Goal: Information Seeking & Learning: Learn about a topic

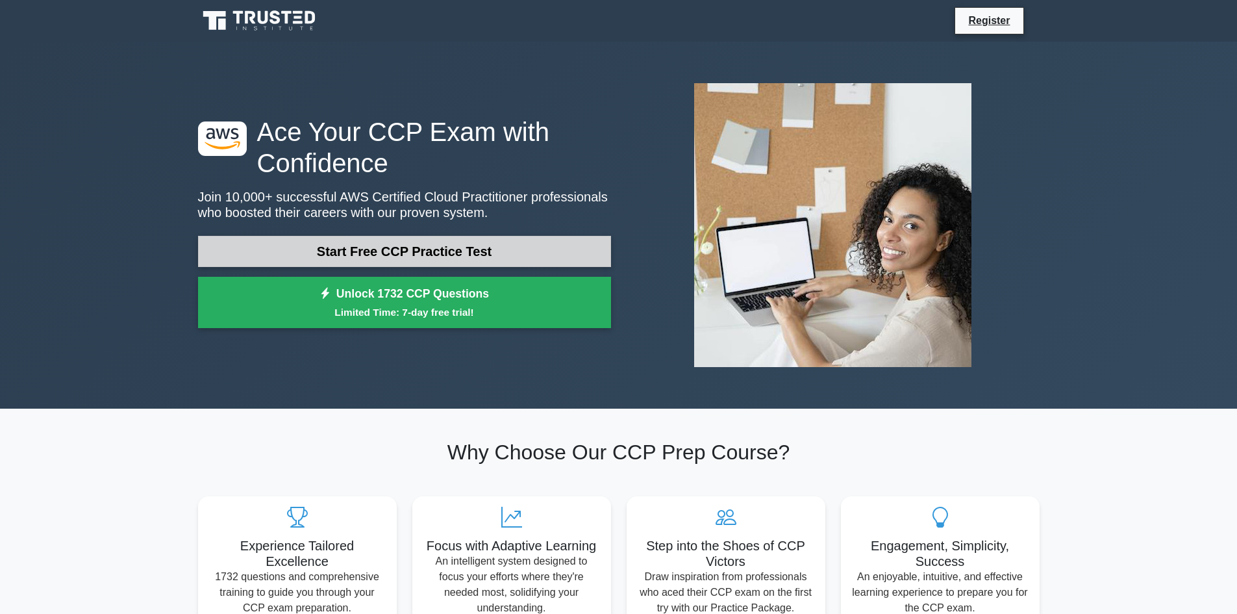
click at [399, 255] on link "Start Free CCP Practice Test" at bounding box center [404, 251] width 413 height 31
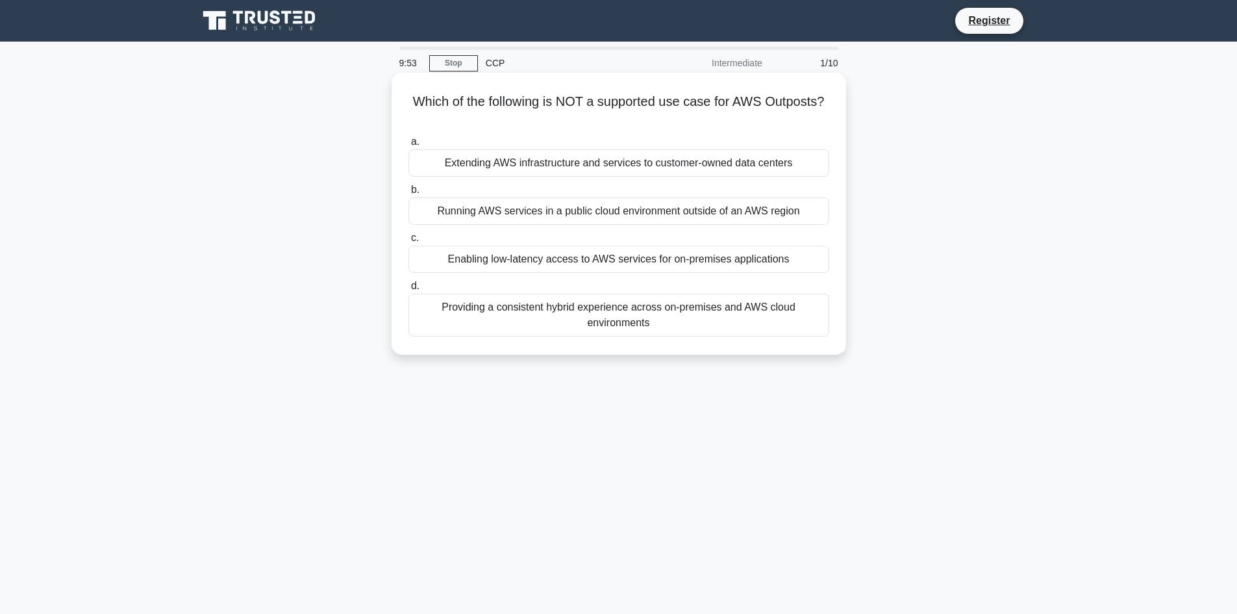
click at [633, 260] on div "Enabling low-latency access to AWS services for on-premises applications" at bounding box center [619, 259] width 421 height 27
click at [409, 242] on input "c. Enabling low-latency access to AWS services for on-premises applications" at bounding box center [409, 238] width 0 height 8
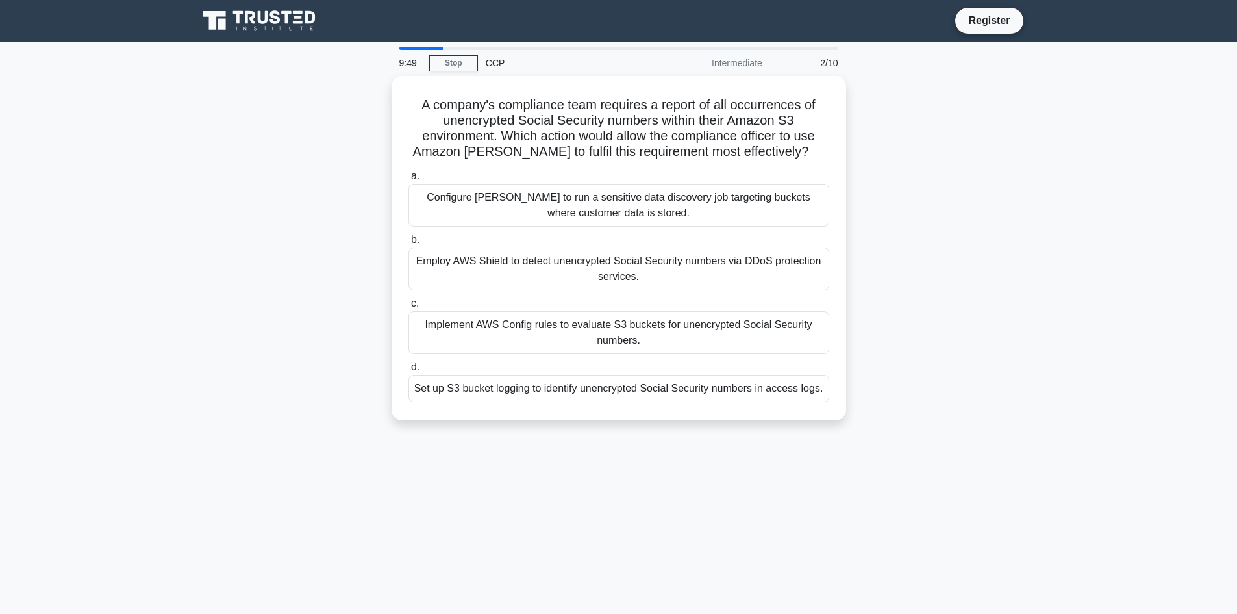
click at [739, 63] on div "Intermediate" at bounding box center [714, 63] width 114 height 26
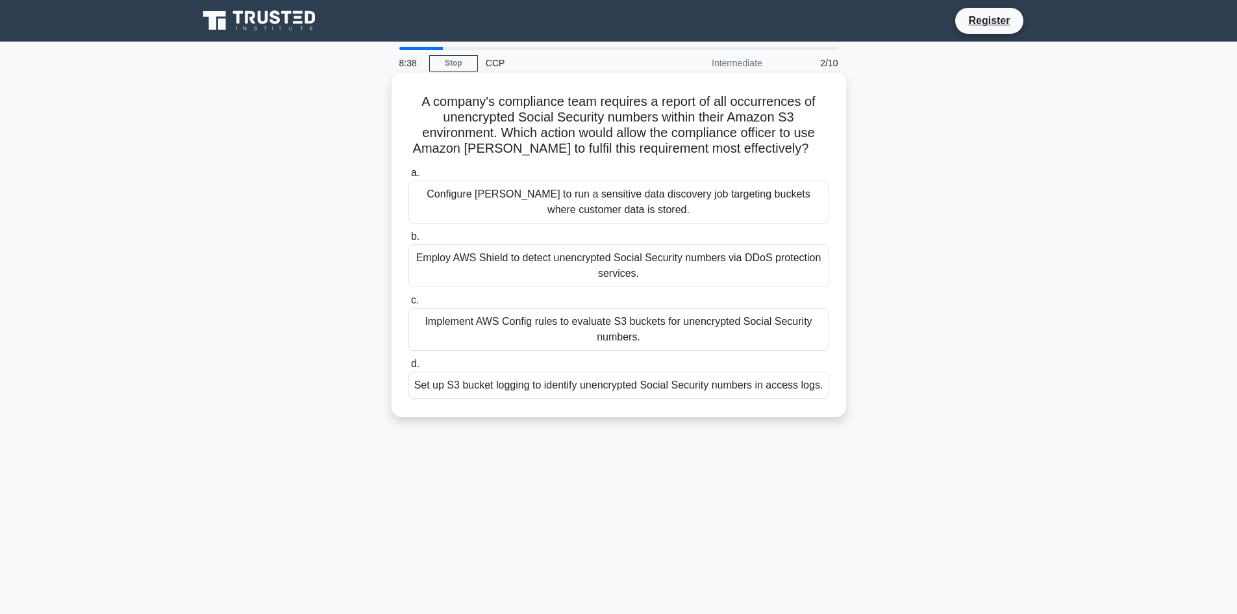
click at [666, 391] on div "Set up S3 bucket logging to identify unencrypted Social Security numbers in acc…" at bounding box center [619, 385] width 421 height 27
click at [409, 368] on input "d. Set up S3 bucket logging to identify unencrypted Social Security numbers in …" at bounding box center [409, 364] width 0 height 8
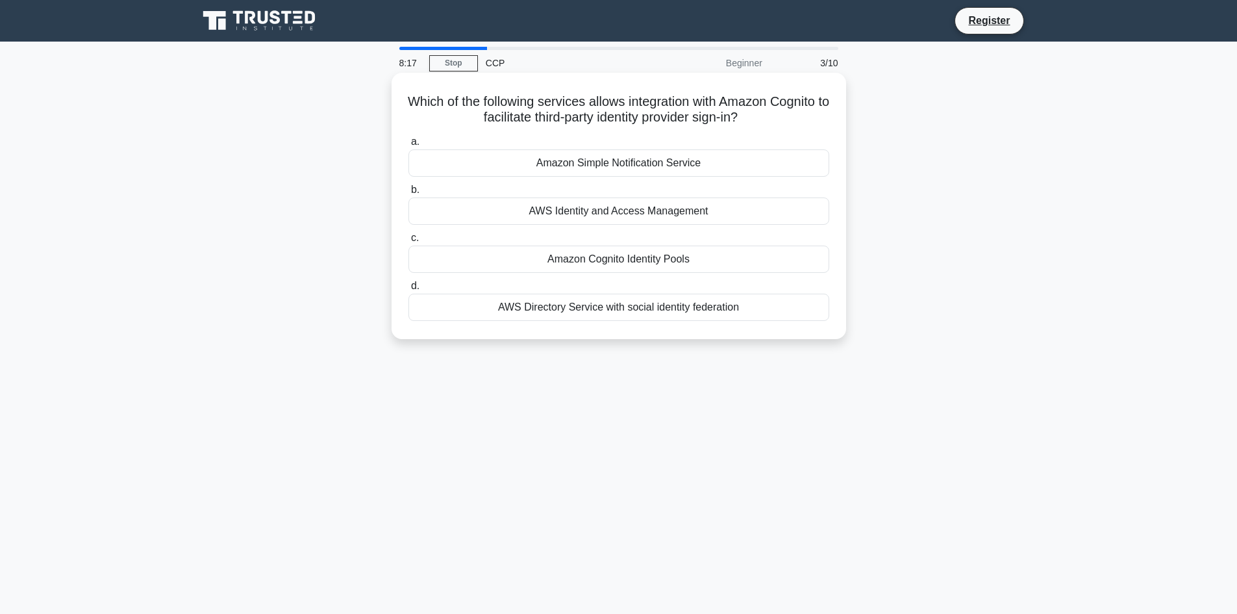
click at [658, 256] on div "Amazon Cognito Identity Pools" at bounding box center [619, 259] width 421 height 27
click at [409, 242] on input "c. Amazon Cognito Identity Pools" at bounding box center [409, 238] width 0 height 8
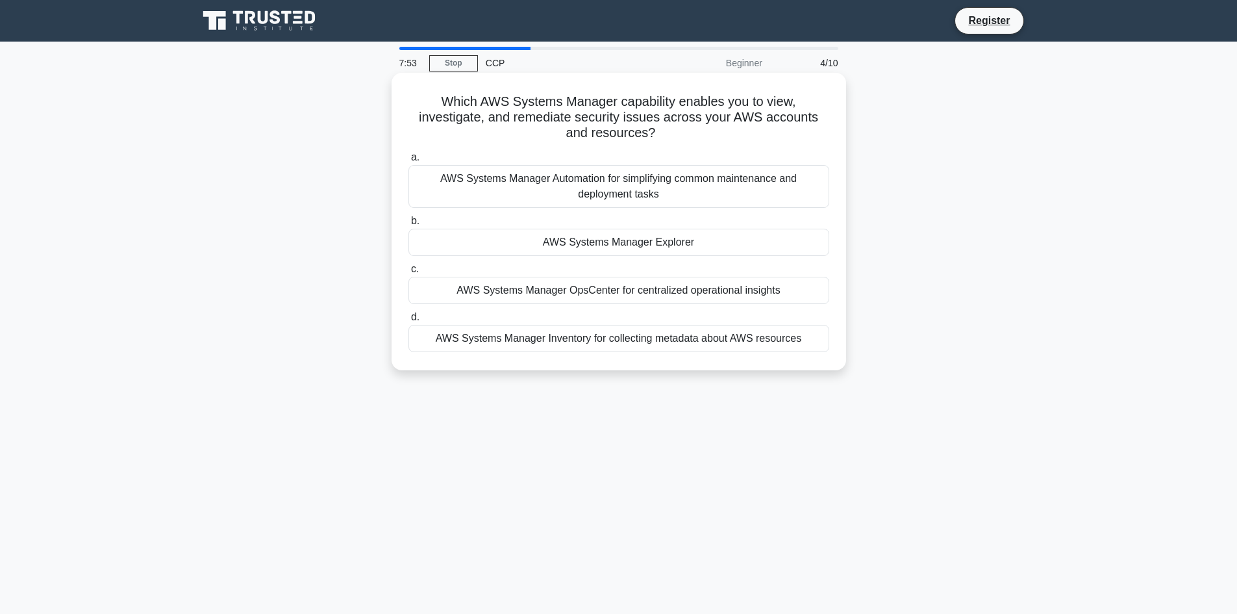
click at [585, 245] on div "AWS Systems Manager Explorer" at bounding box center [619, 242] width 421 height 27
click at [409, 225] on input "b. AWS Systems Manager Explorer" at bounding box center [409, 221] width 0 height 8
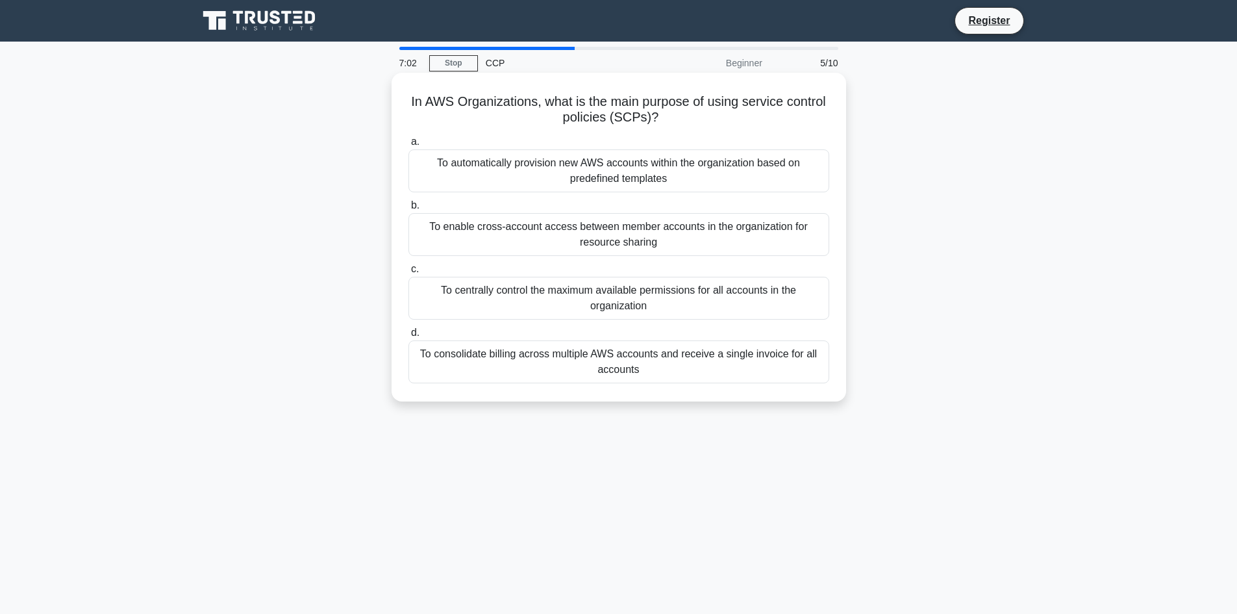
click at [495, 313] on div "To centrally control the maximum available permissions for all accounts in the …" at bounding box center [619, 298] width 421 height 43
click at [409, 273] on input "c. To centrally control the maximum available permissions for all accounts in t…" at bounding box center [409, 269] width 0 height 8
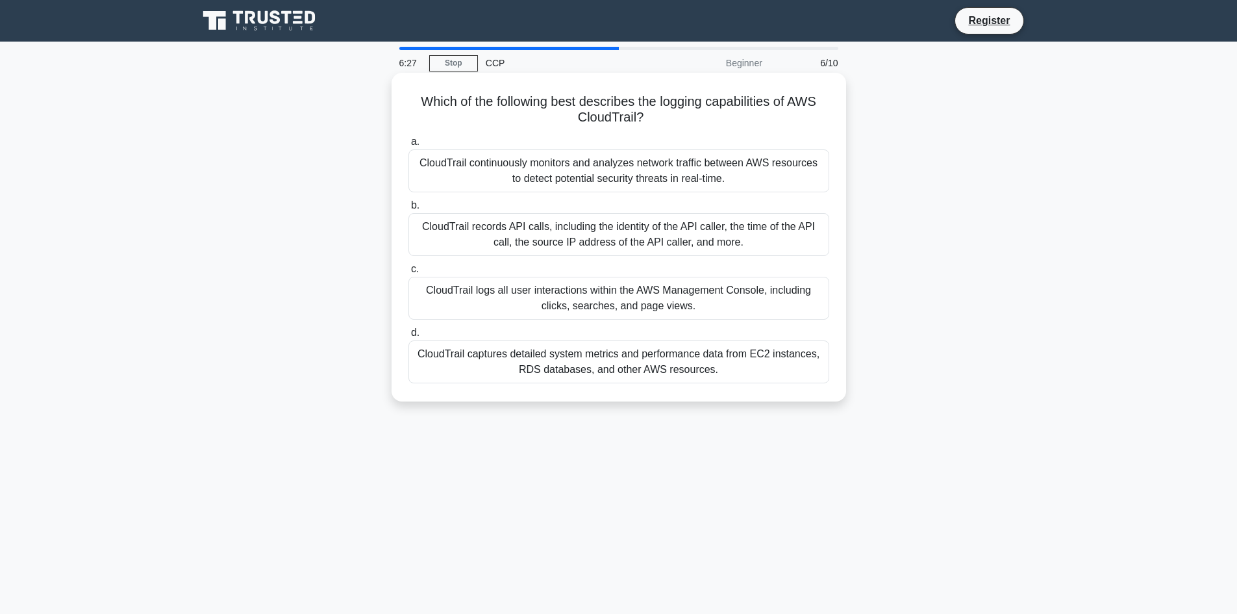
click at [546, 239] on div "CloudTrail records API calls, including the identity of the API caller, the tim…" at bounding box center [619, 234] width 421 height 43
click at [409, 210] on input "b. CloudTrail records API calls, including the identity of the API caller, the …" at bounding box center [409, 205] width 0 height 8
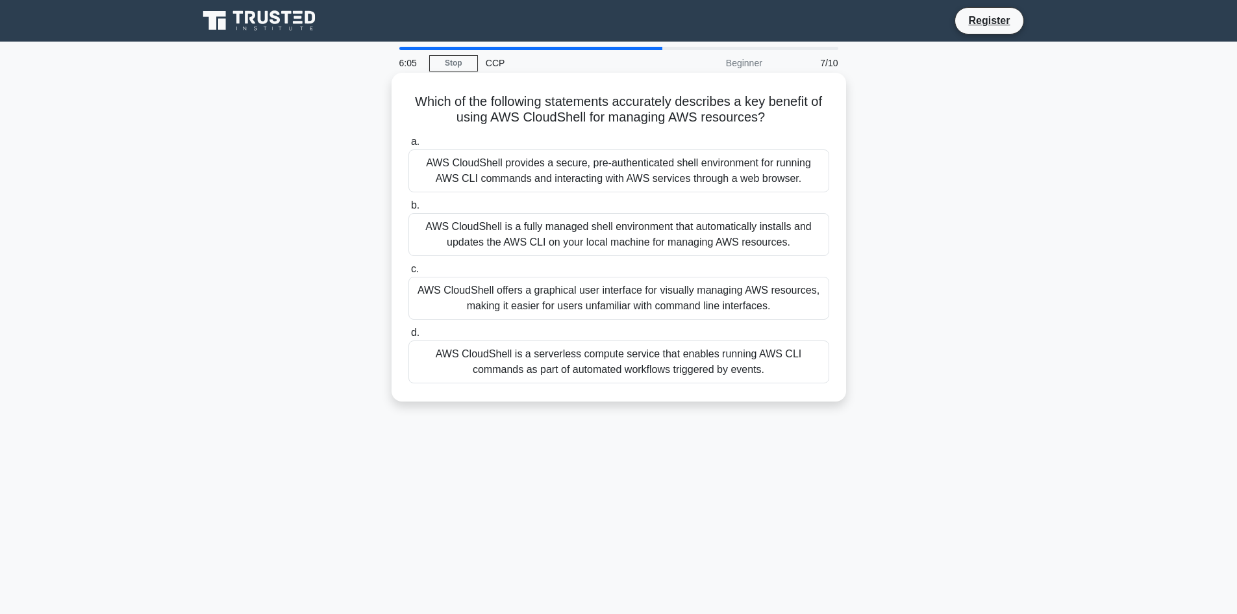
click at [674, 170] on div "AWS CloudShell provides a secure, pre-authenticated shell environment for runni…" at bounding box center [619, 170] width 421 height 43
click at [409, 146] on input "a. AWS CloudShell provides a secure, pre-authenticated shell environment for ru…" at bounding box center [409, 142] width 0 height 8
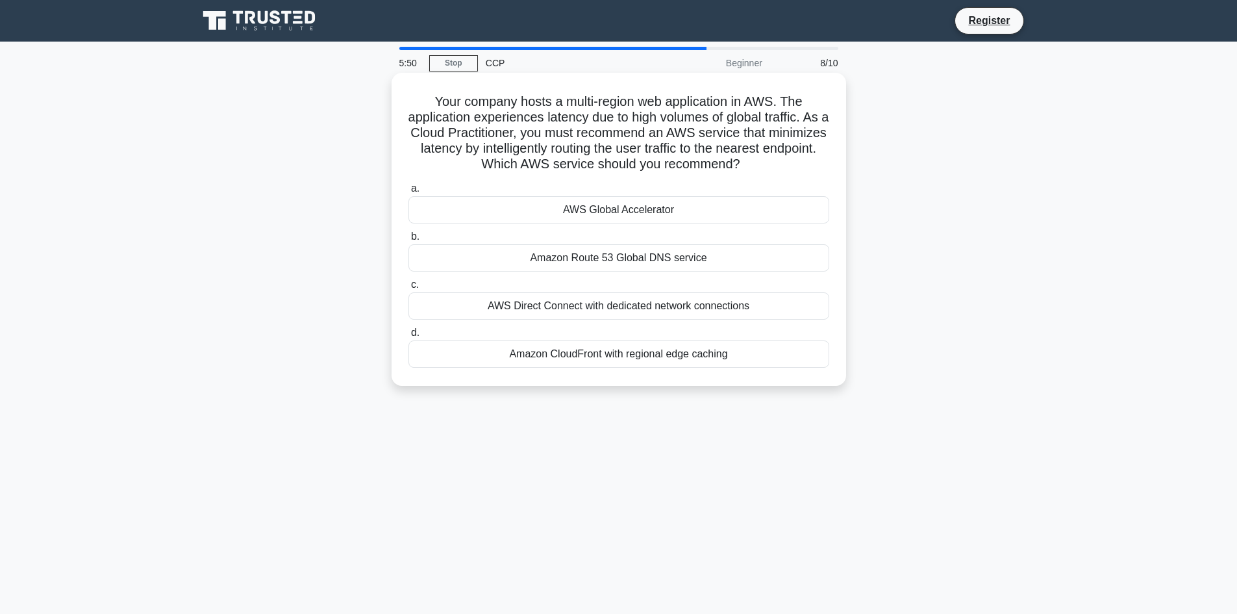
click at [650, 366] on div "Amazon CloudFront with regional edge caching" at bounding box center [619, 353] width 421 height 27
click at [409, 337] on input "d. Amazon CloudFront with regional edge caching" at bounding box center [409, 333] width 0 height 8
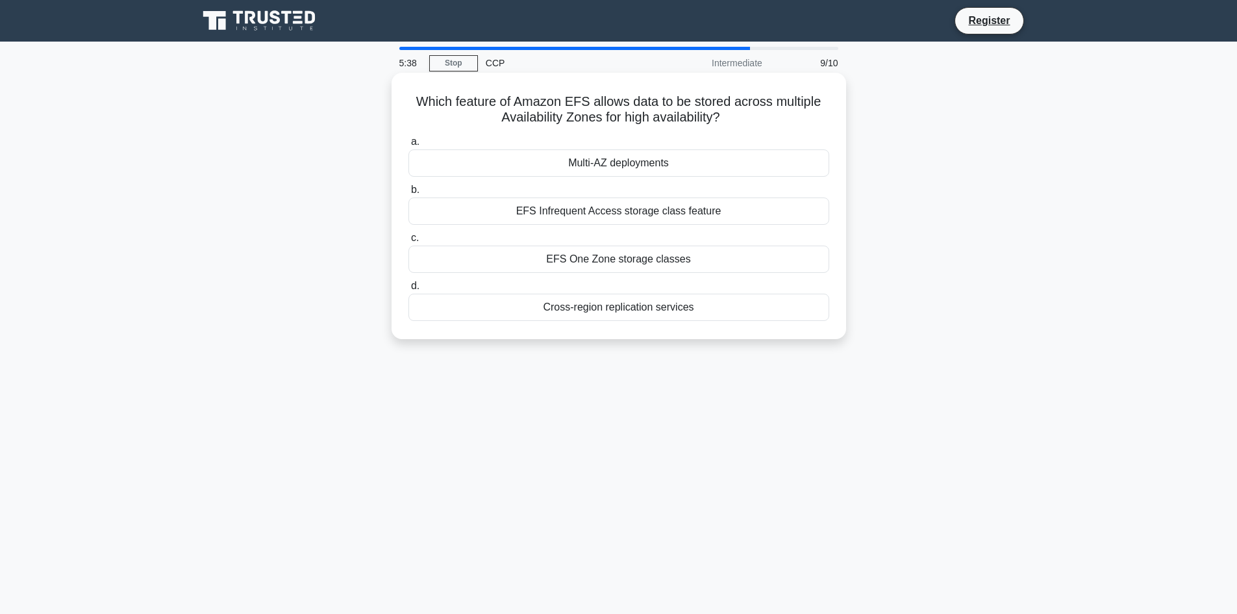
click at [622, 157] on div "Multi-AZ deployments" at bounding box center [619, 162] width 421 height 27
click at [409, 146] on input "a. Multi-AZ deployments" at bounding box center [409, 142] width 0 height 8
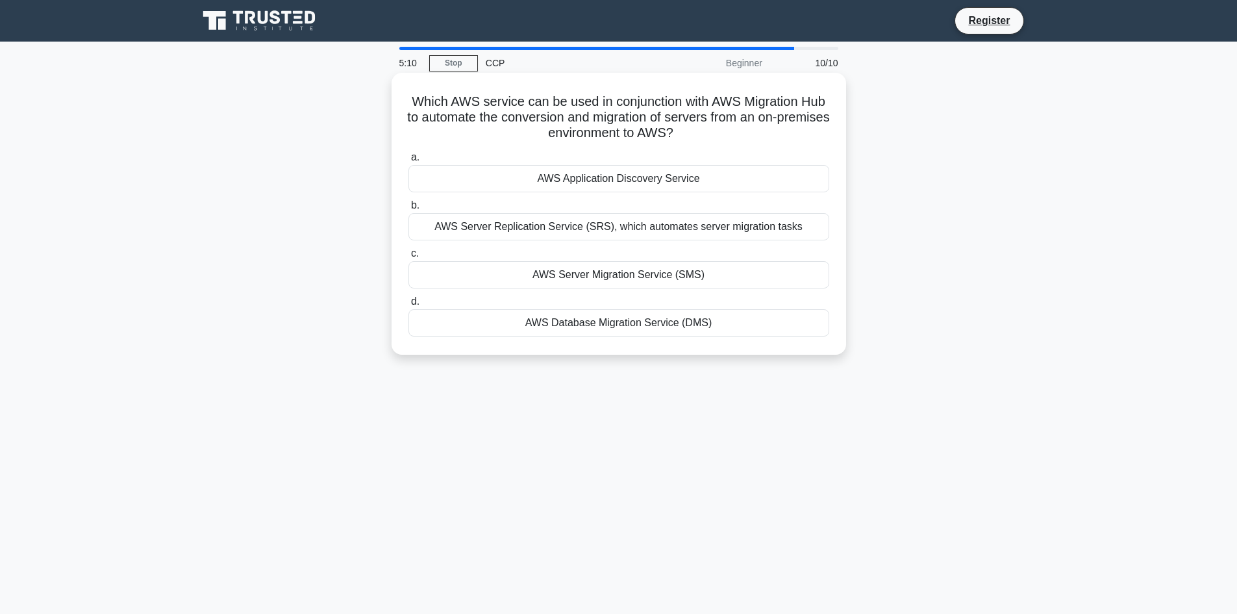
click at [650, 281] on div "AWS Server Migration Service (SMS)" at bounding box center [619, 274] width 421 height 27
click at [409, 258] on input "c. AWS Server Migration Service (SMS)" at bounding box center [409, 253] width 0 height 8
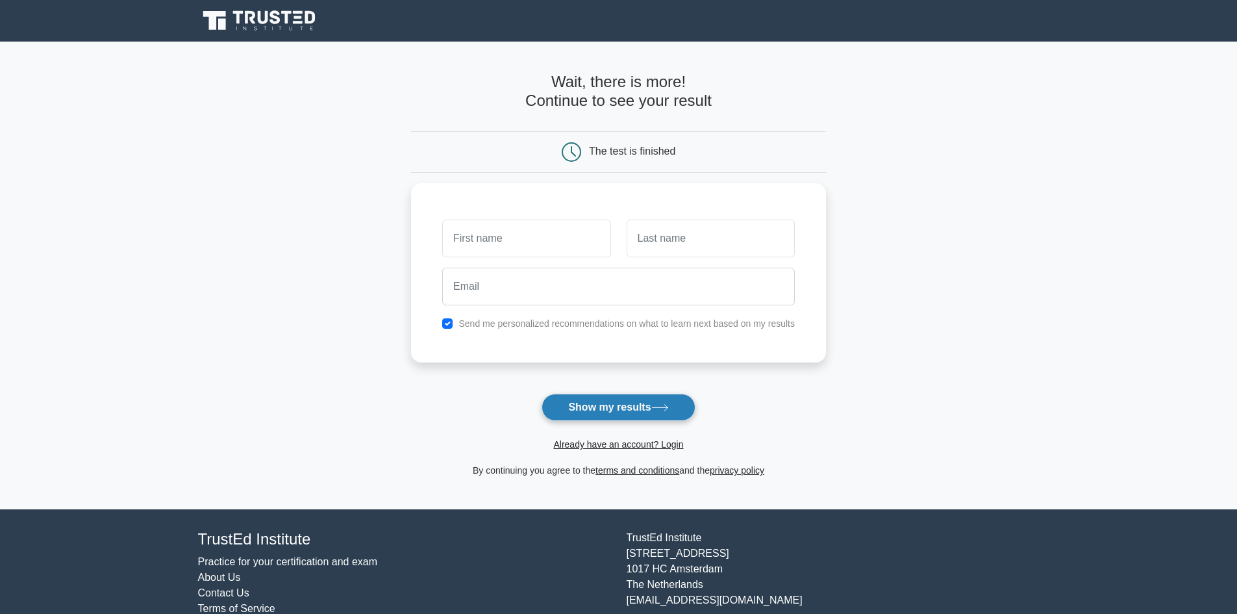
click at [572, 403] on button "Show my results" at bounding box center [618, 407] width 153 height 27
click at [550, 233] on input "text" at bounding box center [526, 235] width 168 height 38
type input "[PERSON_NAME]"
click at [649, 239] on input "text" at bounding box center [711, 235] width 168 height 38
click at [449, 320] on input "checkbox" at bounding box center [447, 320] width 10 height 10
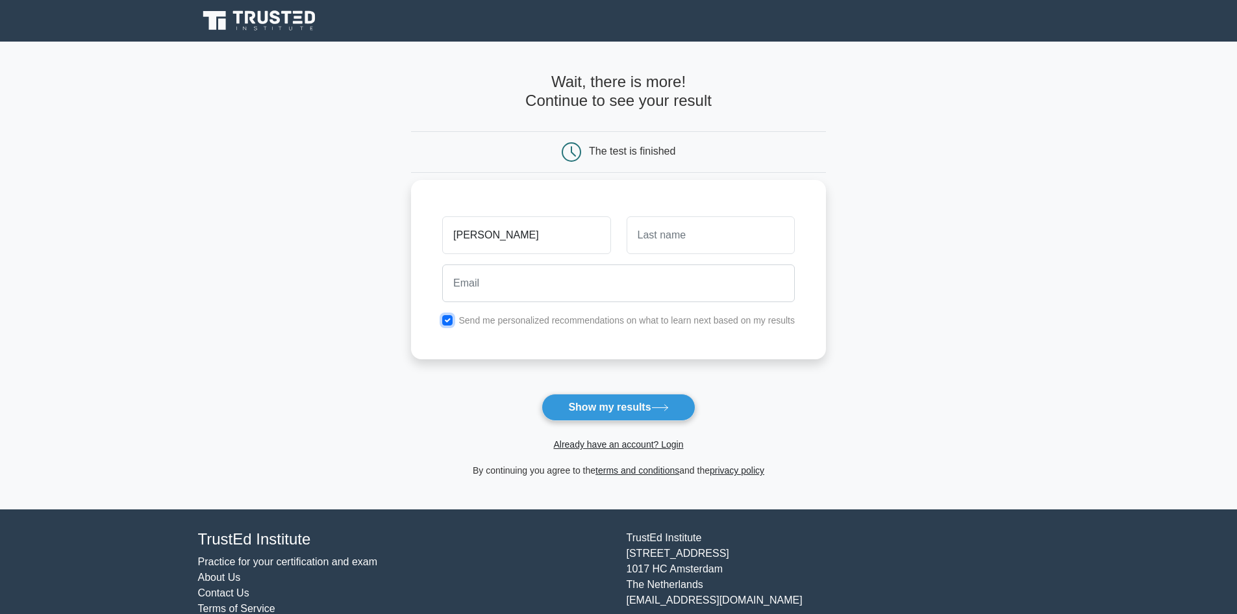
checkbox input "false"
click at [547, 278] on input "email" at bounding box center [618, 283] width 353 height 38
type input "madhan123455@gmail.com"
click at [627, 403] on button "Show my results" at bounding box center [618, 407] width 153 height 27
click at [699, 231] on input "text" at bounding box center [711, 235] width 168 height 38
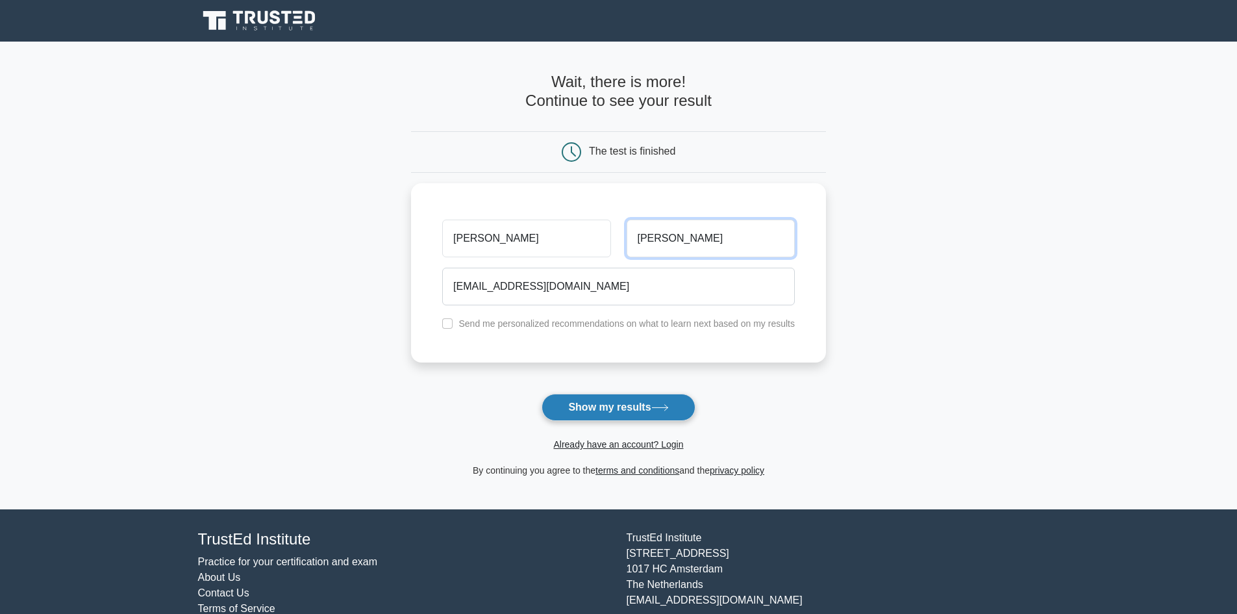
type input "Kumar"
click at [631, 404] on button "Show my results" at bounding box center [618, 407] width 153 height 27
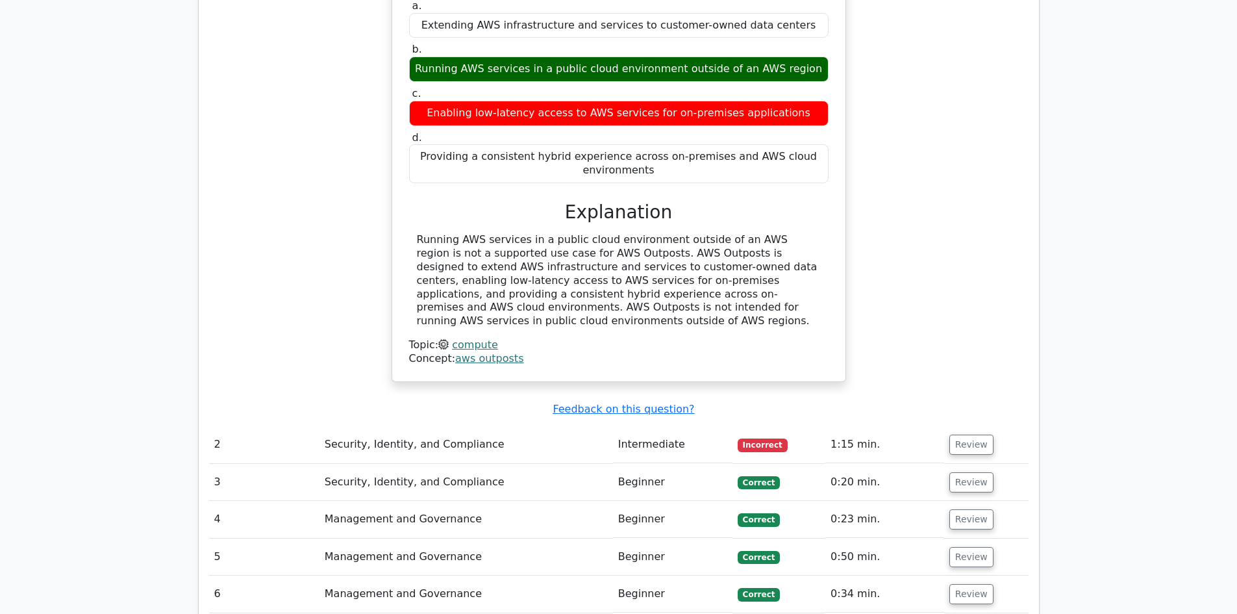
scroll to position [1169, 0]
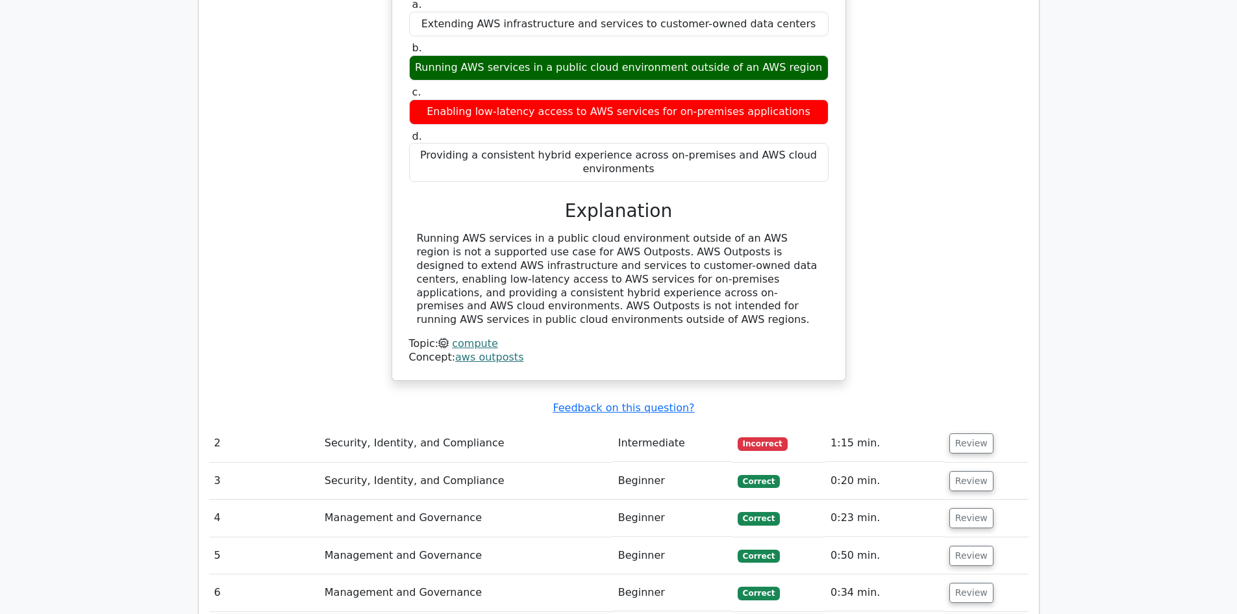
click at [839, 425] on td "1:15 min." at bounding box center [885, 443] width 119 height 37
click at [950, 433] on button "Review" at bounding box center [972, 443] width 44 height 20
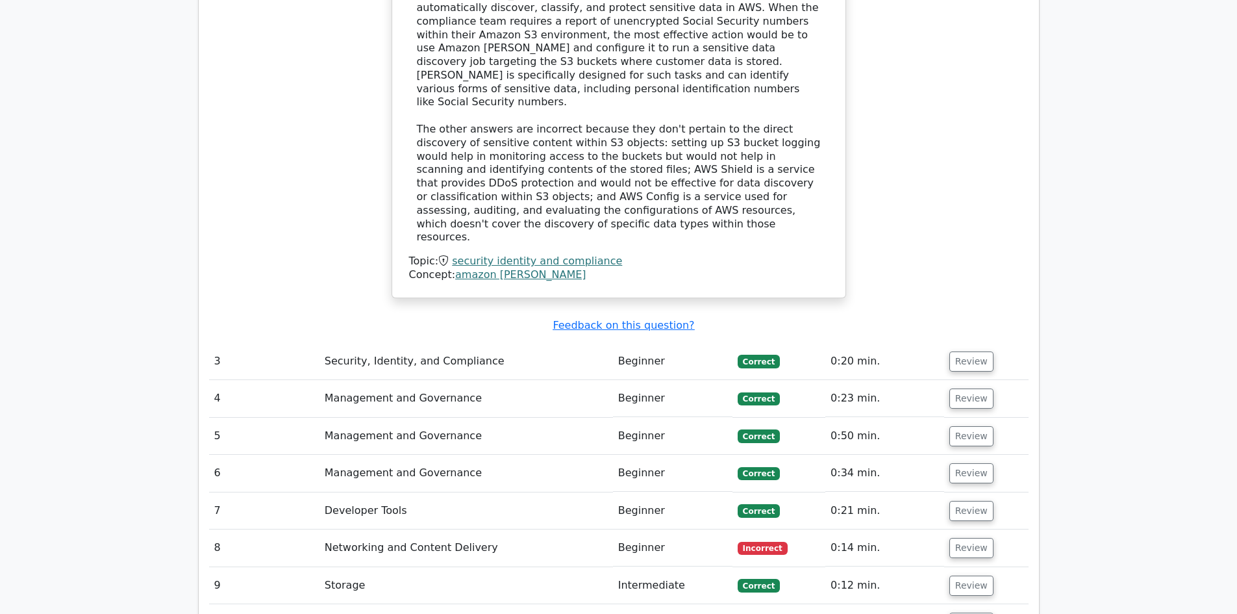
scroll to position [2079, 0]
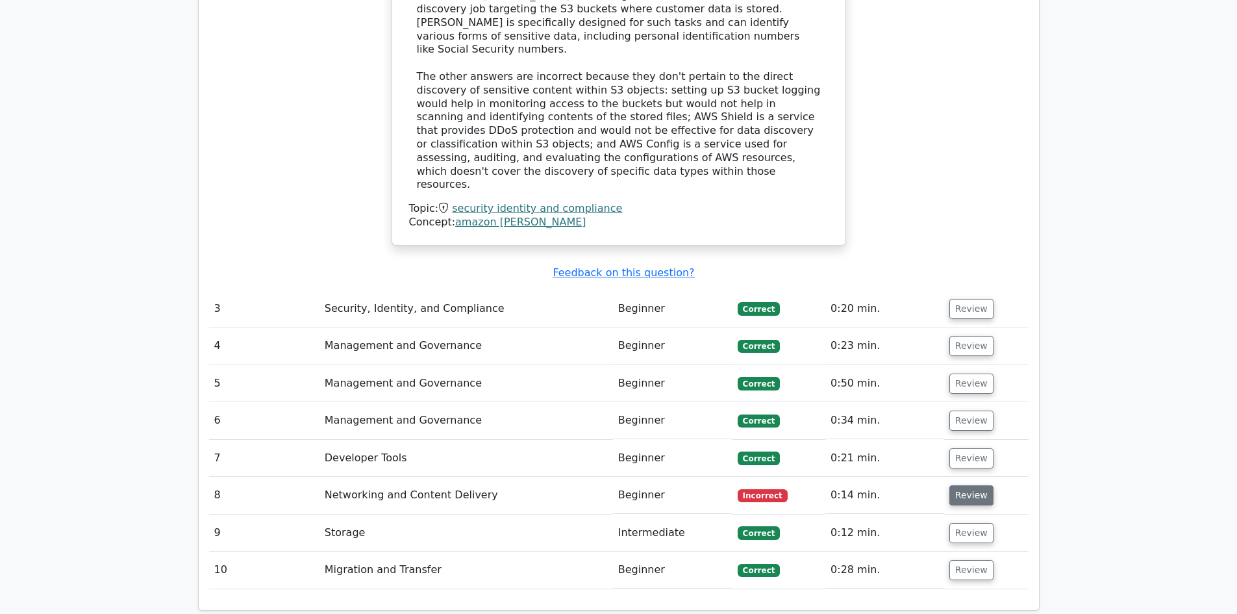
click at [973, 485] on button "Review" at bounding box center [972, 495] width 44 height 20
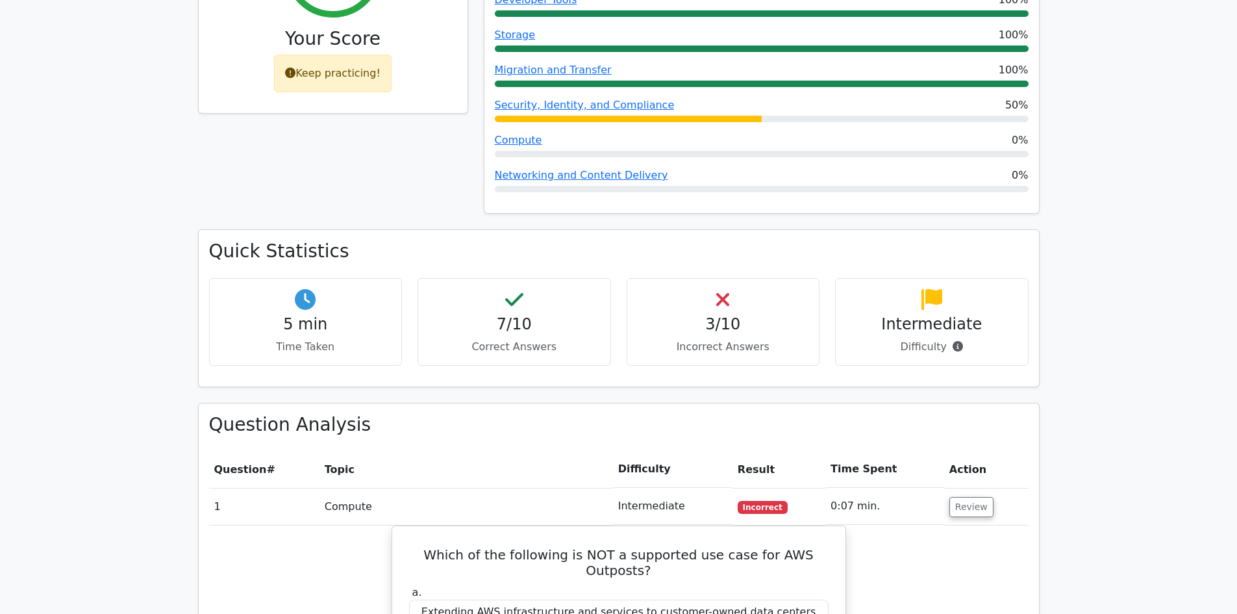
scroll to position [195, 0]
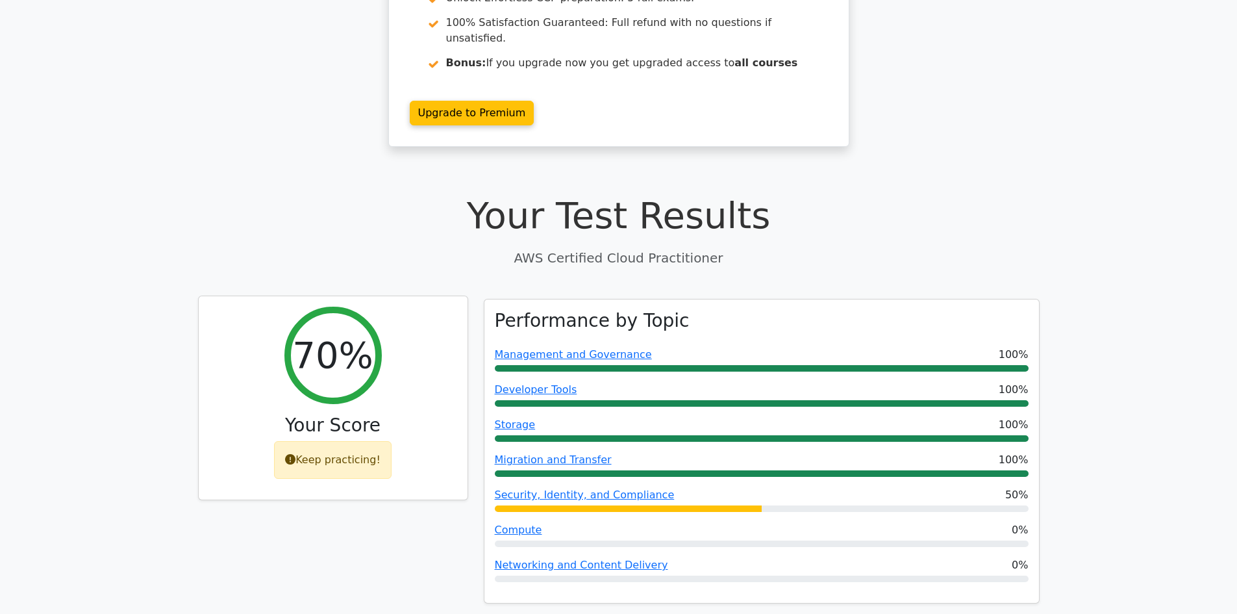
click at [342, 441] on div "Keep practicing!" at bounding box center [333, 460] width 118 height 38
click at [296, 454] on icon at bounding box center [290, 459] width 10 height 10
